Goal: Information Seeking & Learning: Learn about a topic

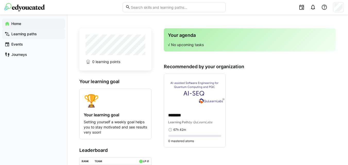
click at [0, 0] on app-navigation-label "Learning paths" at bounding box center [0, 0] width 0 height 0
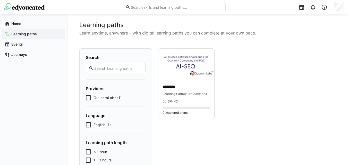
scroll to position [5, 0]
click at [182, 95] on span "Learning Path" at bounding box center [173, 94] width 20 height 4
click at [175, 87] on p "********" at bounding box center [187, 88] width 48 height 6
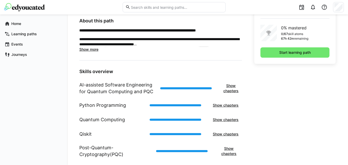
scroll to position [154, 0]
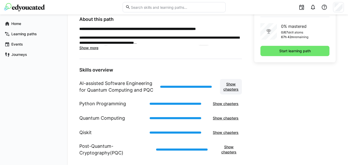
click at [230, 86] on span "Show chapters" at bounding box center [231, 87] width 17 height 10
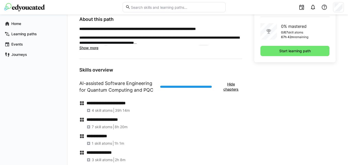
click at [108, 113] on span "4 skill atoms" at bounding box center [102, 110] width 21 height 5
click at [112, 105] on h4 "**********" at bounding box center [165, 103] width 156 height 5
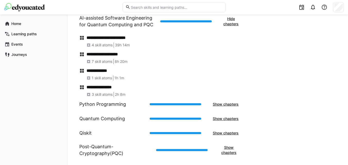
scroll to position [227, 0]
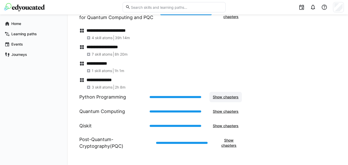
click at [223, 99] on span "Show chapters" at bounding box center [225, 97] width 27 height 5
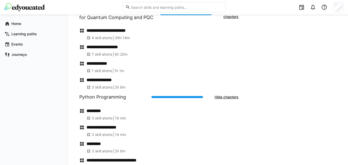
click at [98, 118] on span "3 skill atoms" at bounding box center [102, 118] width 21 height 5
click at [152, 118] on div "3 skill atoms 19 min" at bounding box center [165, 118] width 156 height 5
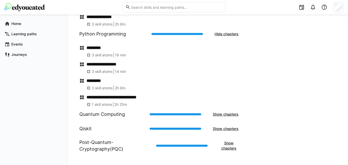
scroll to position [293, 0]
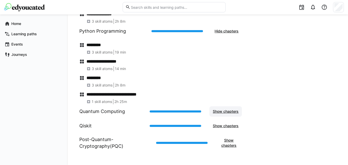
click at [227, 113] on span "Show chapters" at bounding box center [225, 111] width 27 height 5
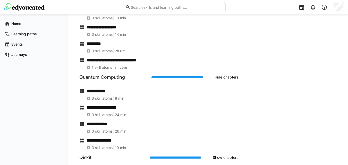
scroll to position [337, 0]
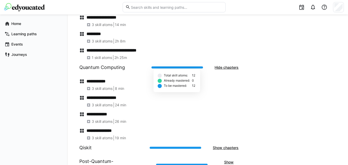
click at [164, 68] on div at bounding box center [178, 68] width 52 height 2
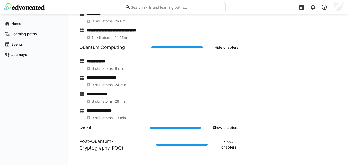
scroll to position [359, 0]
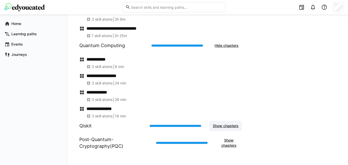
click at [220, 125] on span "Show chapters" at bounding box center [225, 126] width 27 height 5
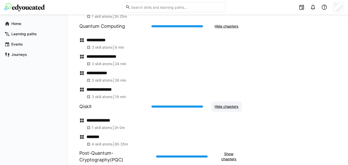
scroll to position [392, 0]
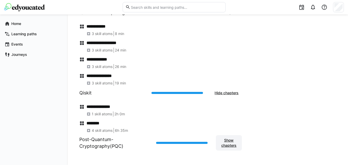
click at [223, 140] on span "Show chapters" at bounding box center [229, 143] width 21 height 10
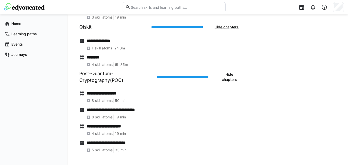
scroll to position [0, 0]
